Goal: Task Accomplishment & Management: Use online tool/utility

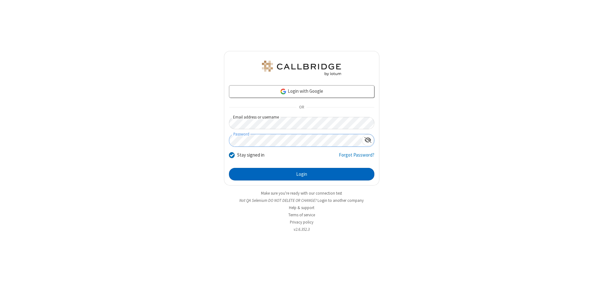
click at [301, 174] on button "Login" at bounding box center [301, 174] width 145 height 13
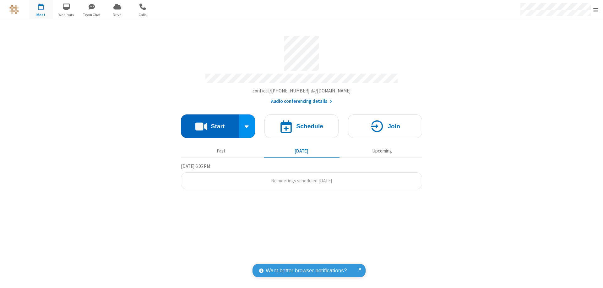
click at [210, 123] on button "Start" at bounding box center [210, 126] width 58 height 24
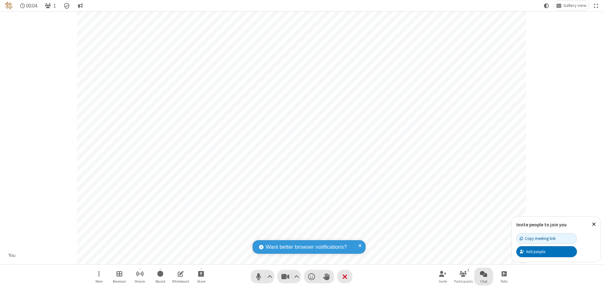
click at [483, 273] on span "Open chat" at bounding box center [484, 273] width 8 height 8
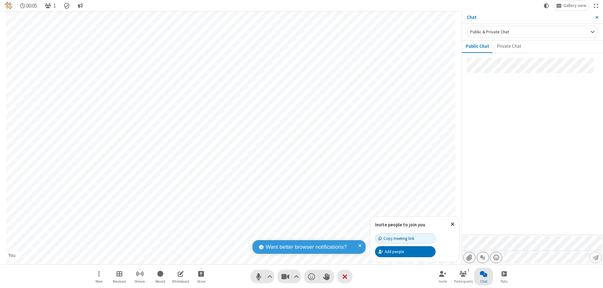
type input "C:\fakepath\doc_test.docx"
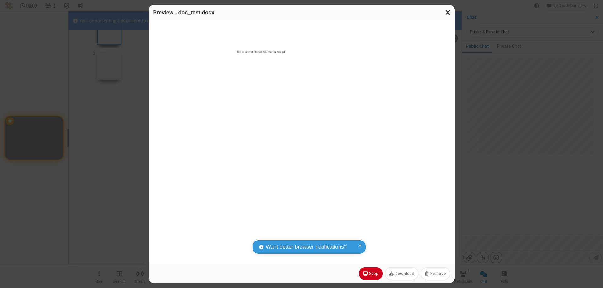
click at [448, 12] on span "Close modal" at bounding box center [448, 12] width 6 height 8
